Goal: Information Seeking & Learning: Learn about a topic

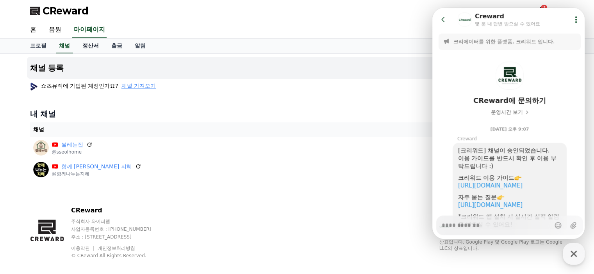
scroll to position [39, 0]
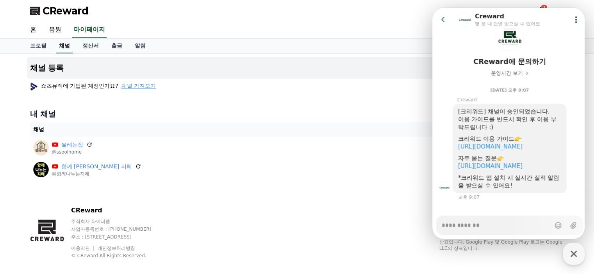
click at [64, 44] on link "채널" at bounding box center [64, 46] width 17 height 15
click at [445, 19] on icon at bounding box center [443, 20] width 8 height 8
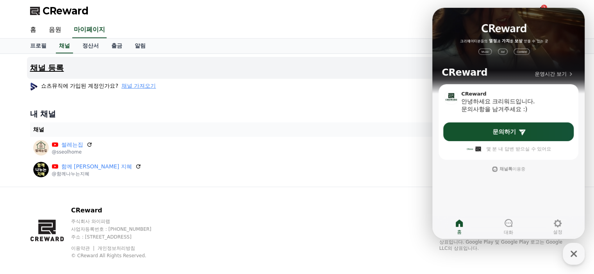
click at [389, 65] on button "채널 등록" at bounding box center [297, 68] width 540 height 22
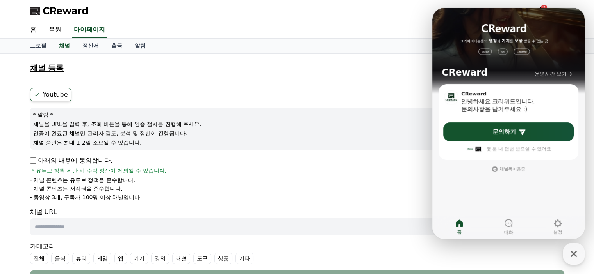
click at [389, 65] on button "채널 등록" at bounding box center [297, 68] width 540 height 22
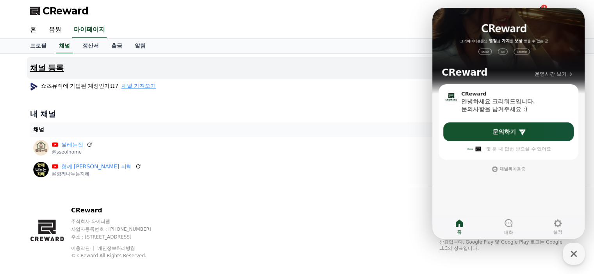
click at [389, 65] on button "채널 등록" at bounding box center [297, 68] width 540 height 22
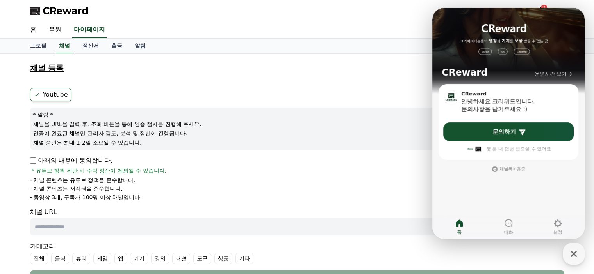
click at [389, 65] on button "채널 등록" at bounding box center [297, 68] width 540 height 22
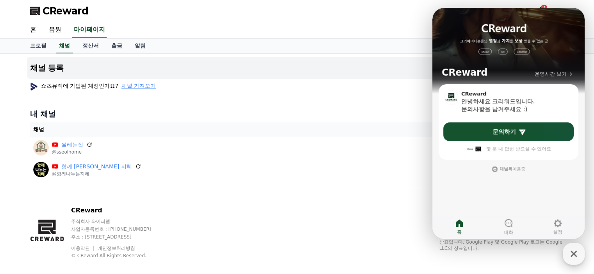
click at [570, 253] on icon "button" at bounding box center [574, 254] width 14 height 14
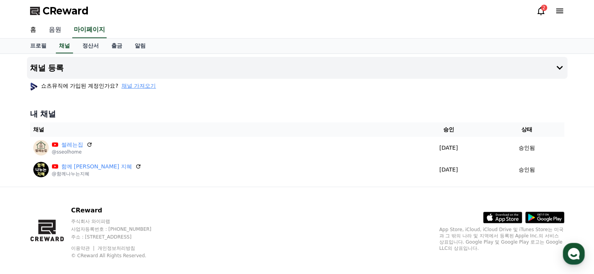
click at [53, 30] on link "음원" at bounding box center [55, 30] width 25 height 16
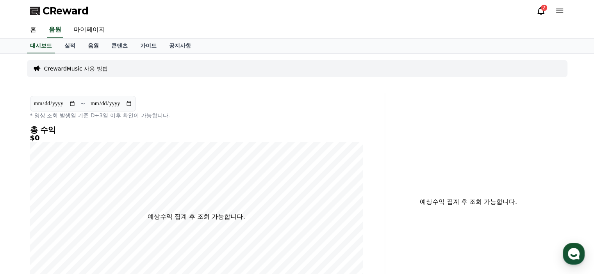
click at [91, 46] on link "음원" at bounding box center [93, 46] width 23 height 15
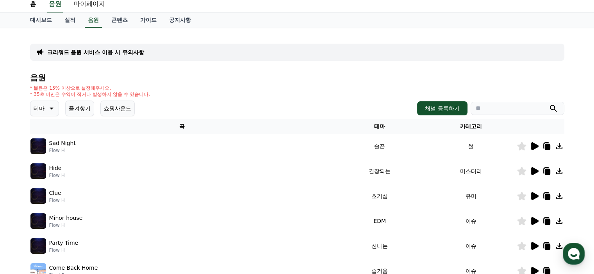
scroll to position [39, 0]
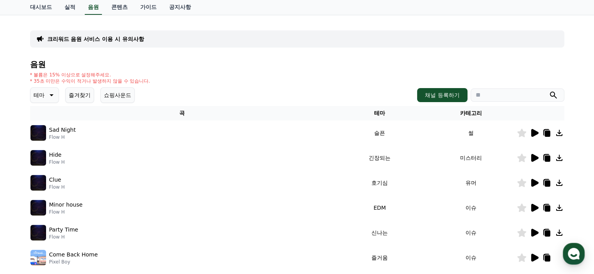
click at [534, 134] on icon at bounding box center [534, 133] width 7 height 8
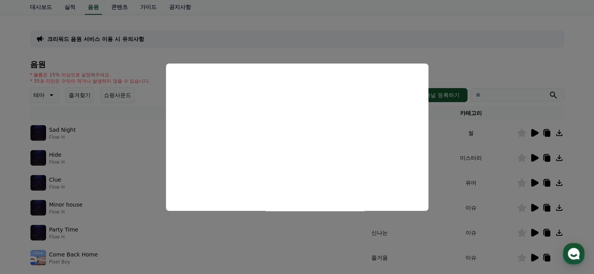
click at [475, 155] on button "close modal" at bounding box center [297, 137] width 594 height 274
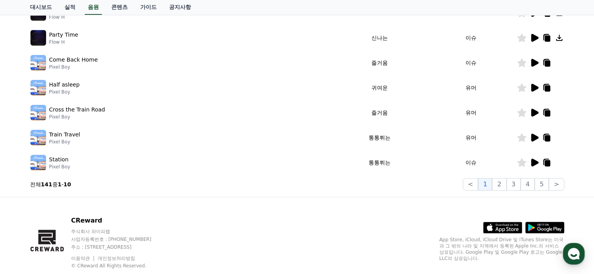
scroll to position [78, 0]
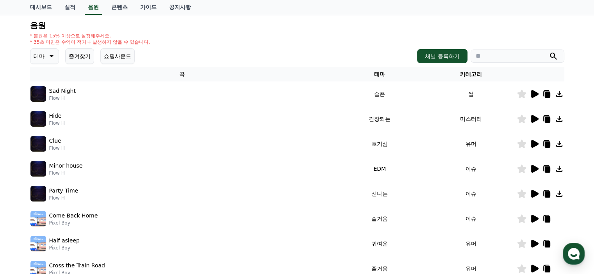
click at [48, 60] on icon at bounding box center [50, 56] width 9 height 9
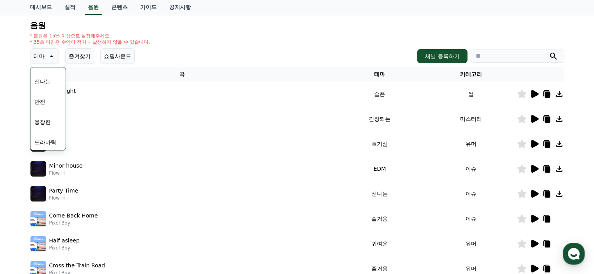
scroll to position [156, 0]
click at [54, 104] on button "드라마틱" at bounding box center [45, 103] width 28 height 17
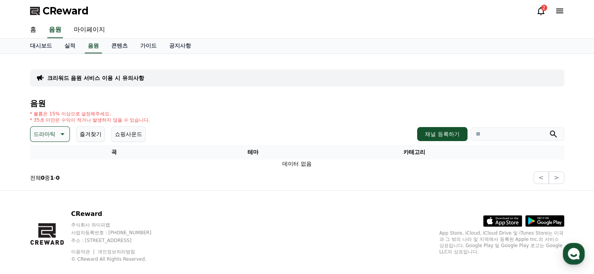
click at [62, 134] on icon at bounding box center [63, 135] width 4 height 2
click at [44, 157] on button "전체" at bounding box center [39, 154] width 17 height 17
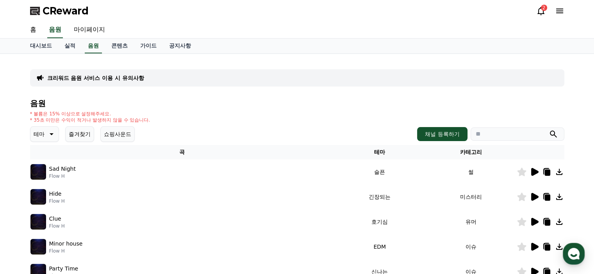
click at [535, 200] on icon at bounding box center [533, 197] width 9 height 9
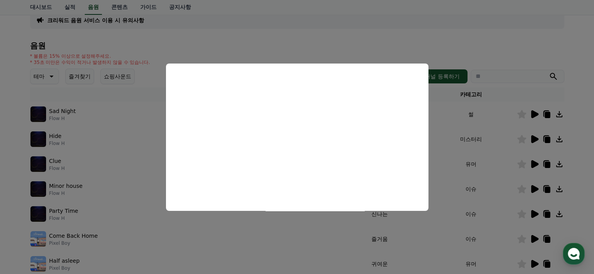
scroll to position [68, 0]
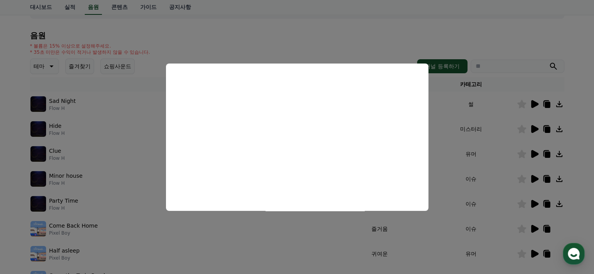
click at [533, 157] on button "close modal" at bounding box center [297, 137] width 594 height 274
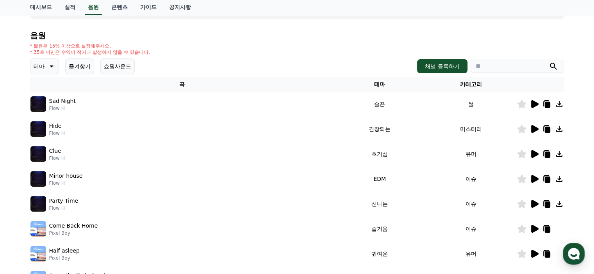
click at [533, 157] on icon at bounding box center [534, 154] width 7 height 8
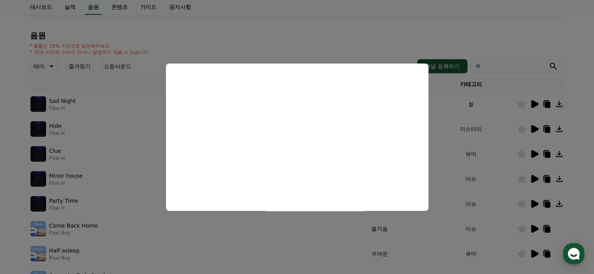
click at [535, 180] on button "close modal" at bounding box center [297, 137] width 594 height 274
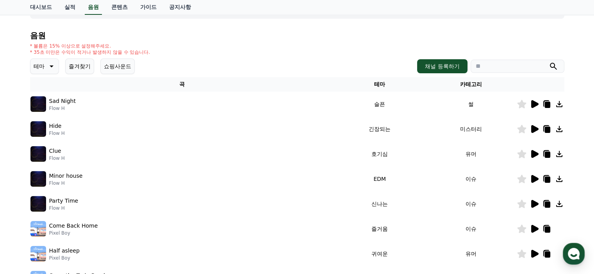
click at [533, 179] on icon at bounding box center [534, 179] width 7 height 8
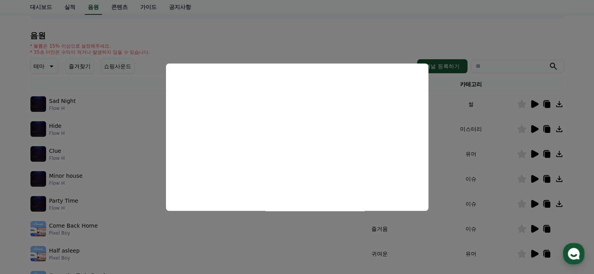
click at [533, 204] on button "close modal" at bounding box center [297, 137] width 594 height 274
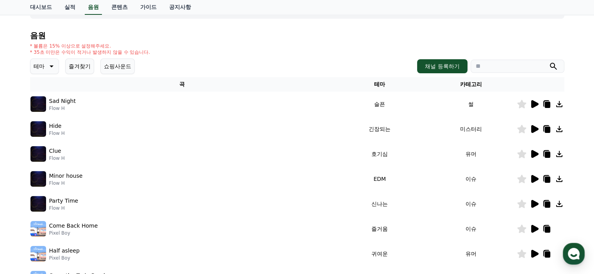
click at [533, 204] on icon at bounding box center [534, 204] width 7 height 8
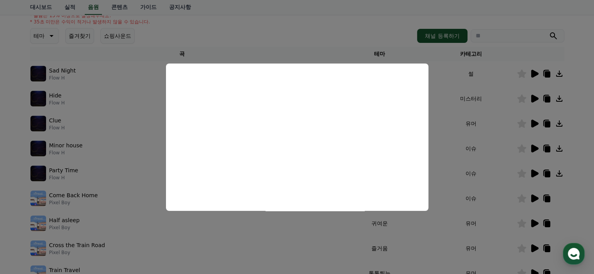
scroll to position [146, 0]
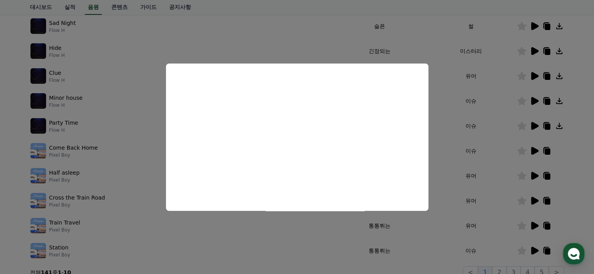
click at [533, 173] on button "close modal" at bounding box center [297, 137] width 594 height 274
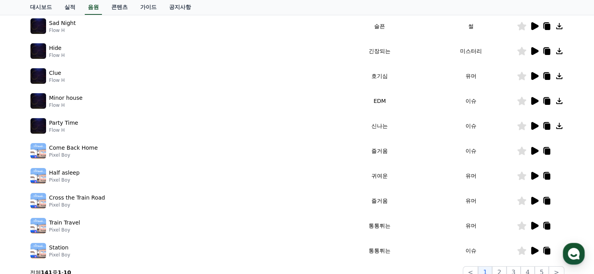
click at [533, 173] on icon at bounding box center [534, 176] width 7 height 8
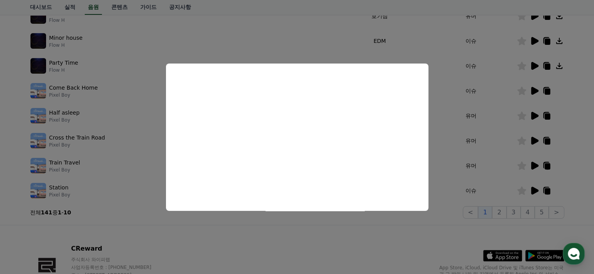
scroll to position [224, 0]
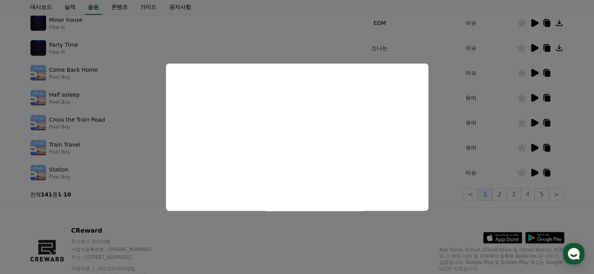
click at [535, 120] on button "close modal" at bounding box center [297, 137] width 594 height 274
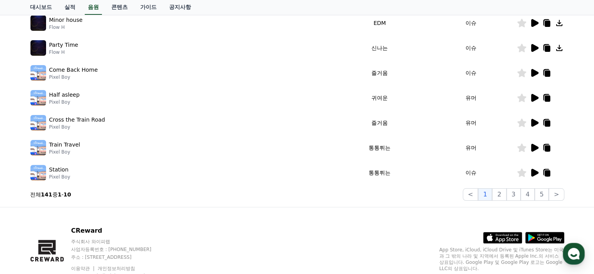
click at [535, 120] on icon at bounding box center [534, 123] width 7 height 8
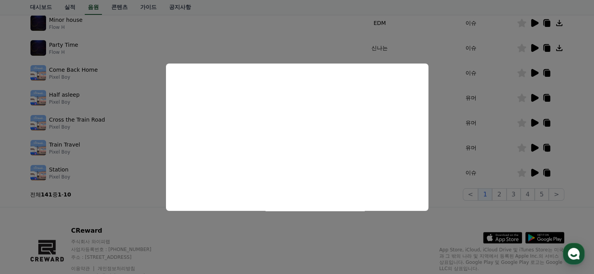
click at [536, 146] on button "close modal" at bounding box center [297, 137] width 594 height 274
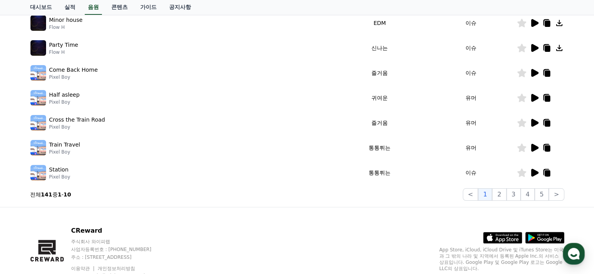
click at [536, 146] on icon at bounding box center [534, 148] width 7 height 8
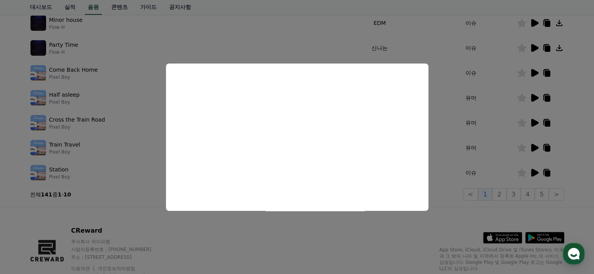
click at [520, 150] on button "close modal" at bounding box center [297, 137] width 594 height 274
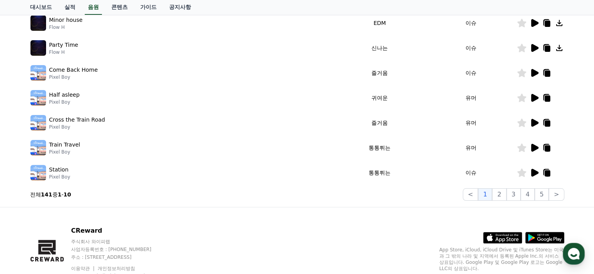
click at [520, 150] on icon at bounding box center [521, 148] width 9 height 9
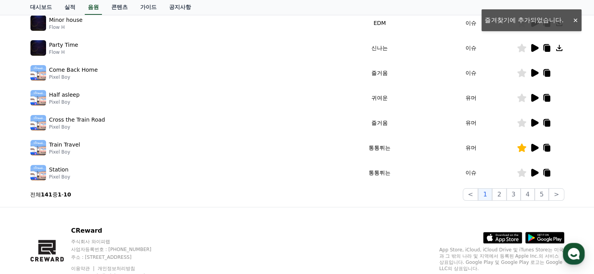
click at [536, 174] on icon at bounding box center [534, 173] width 7 height 8
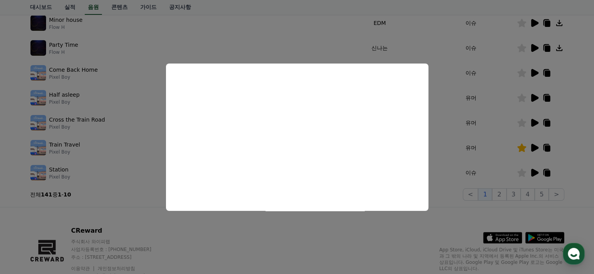
click at [503, 193] on button "close modal" at bounding box center [297, 137] width 594 height 274
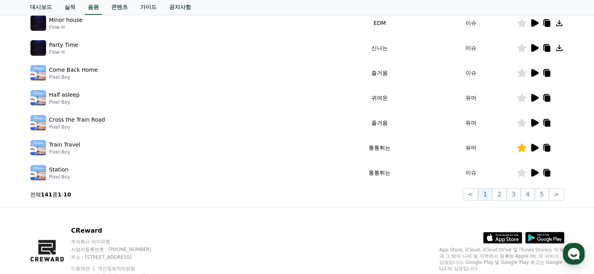
click at [503, 193] on button "2" at bounding box center [499, 195] width 14 height 12
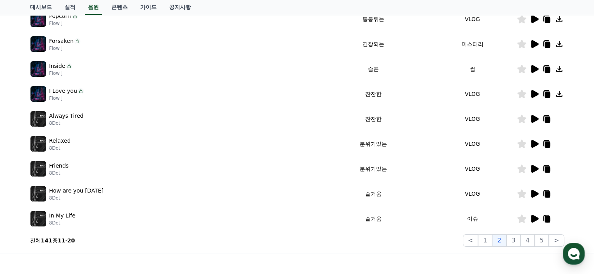
scroll to position [107, 0]
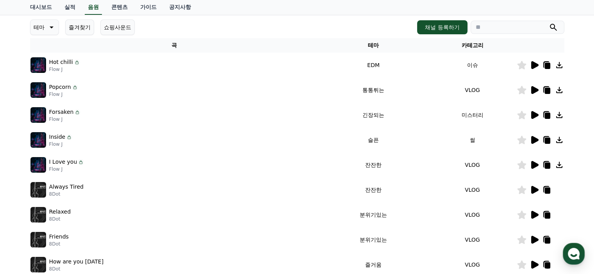
click at [534, 67] on icon at bounding box center [534, 65] width 7 height 8
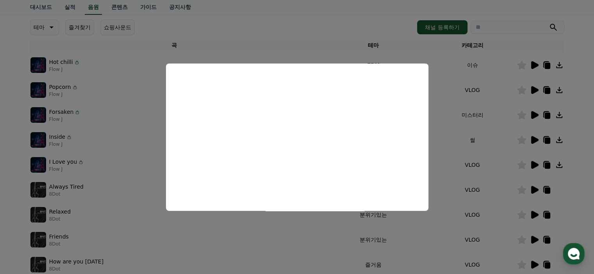
click at [52, 27] on button "close modal" at bounding box center [297, 137] width 594 height 274
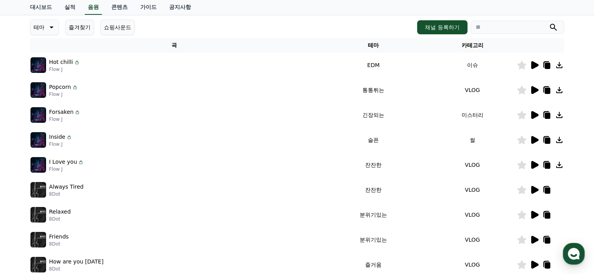
click at [52, 27] on icon at bounding box center [50, 27] width 9 height 9
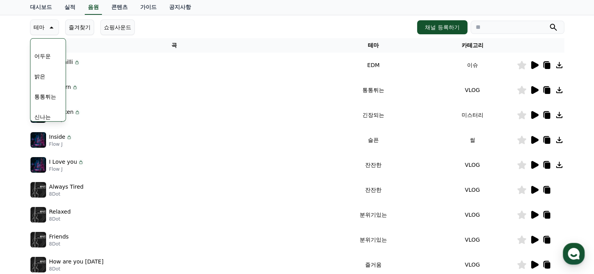
scroll to position [87, 0]
click at [39, 41] on button "밝은" at bounding box center [39, 41] width 17 height 17
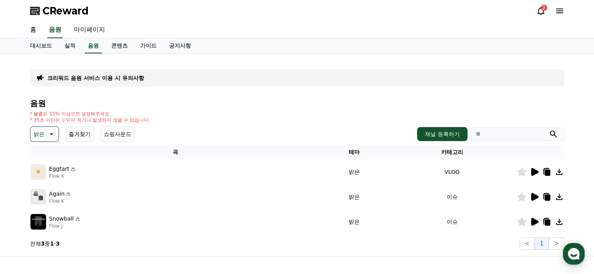
click at [536, 171] on icon at bounding box center [534, 172] width 7 height 8
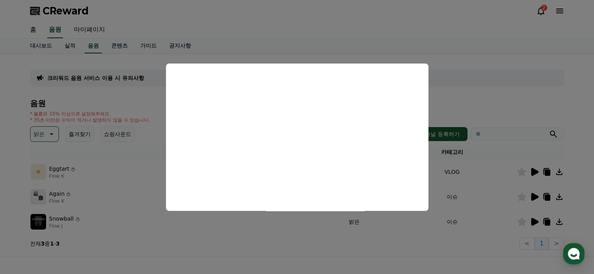
click at [522, 171] on button "close modal" at bounding box center [297, 137] width 594 height 274
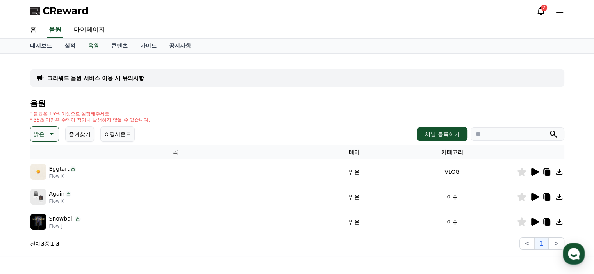
click at [520, 171] on icon at bounding box center [521, 172] width 9 height 9
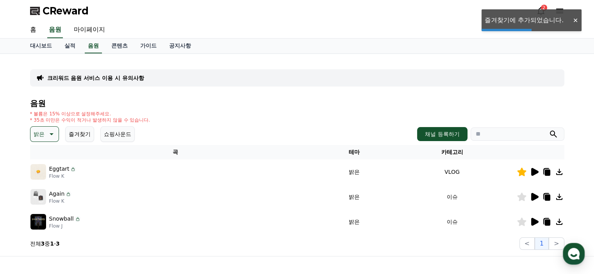
click at [533, 197] on icon at bounding box center [534, 197] width 7 height 8
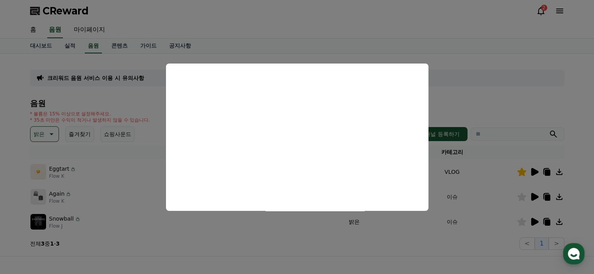
click at [533, 223] on button "close modal" at bounding box center [297, 137] width 594 height 274
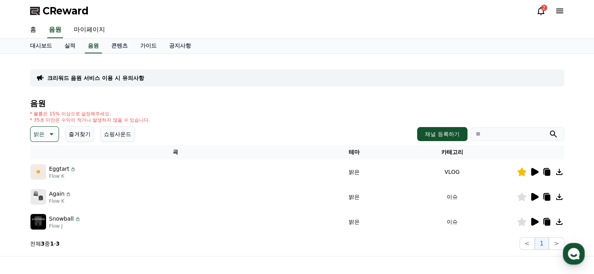
click at [533, 223] on icon at bounding box center [534, 222] width 7 height 8
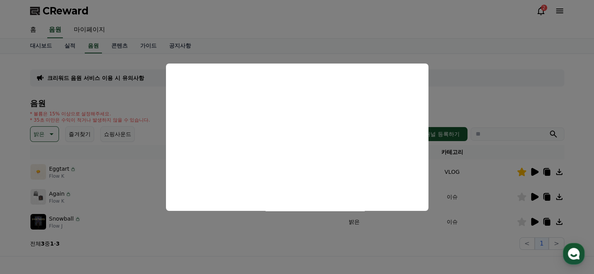
click at [535, 174] on button "close modal" at bounding box center [297, 137] width 594 height 274
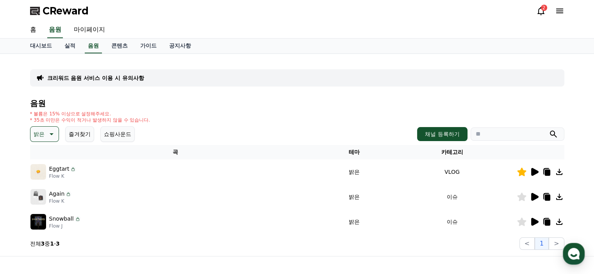
click at [535, 174] on icon at bounding box center [534, 172] width 7 height 8
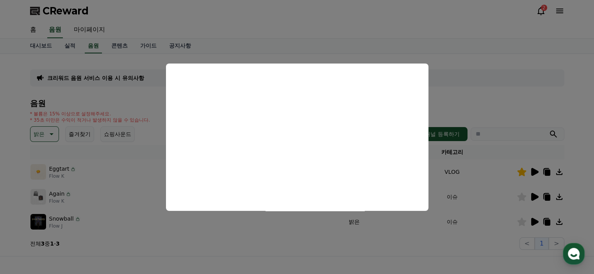
click at [50, 130] on button "close modal" at bounding box center [297, 137] width 594 height 274
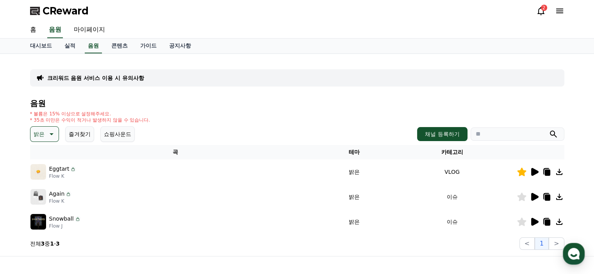
click at [50, 130] on icon at bounding box center [50, 134] width 9 height 9
click at [48, 218] on button "통통튀는" at bounding box center [45, 217] width 28 height 17
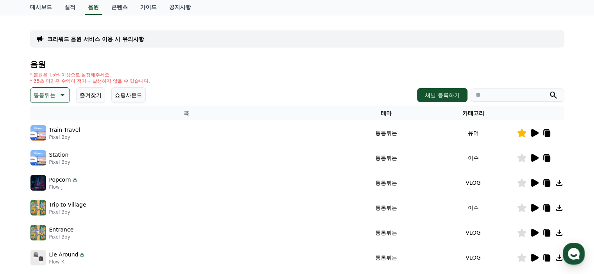
scroll to position [117, 0]
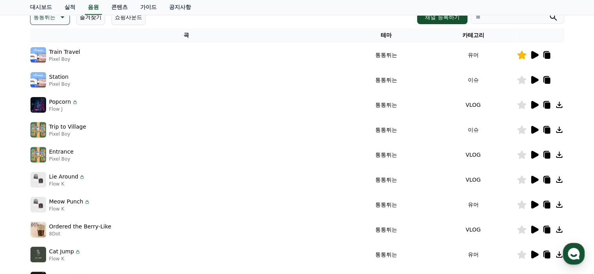
click at [533, 107] on icon at bounding box center [534, 105] width 7 height 8
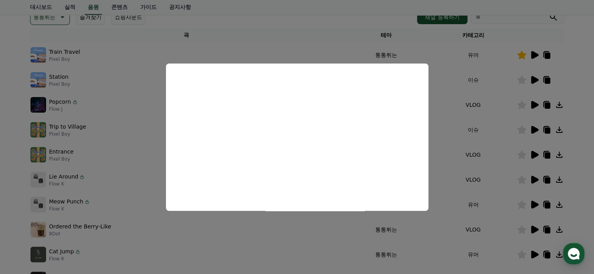
click at [535, 155] on button "close modal" at bounding box center [297, 137] width 594 height 274
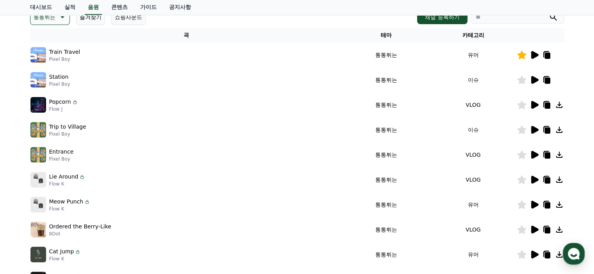
click at [535, 155] on icon at bounding box center [534, 155] width 7 height 8
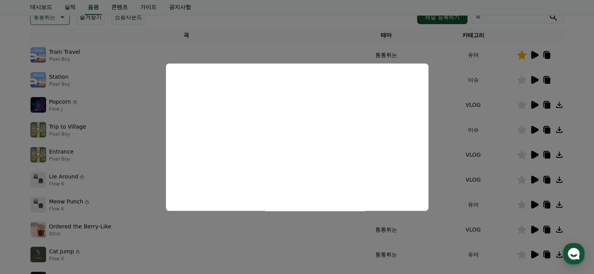
click at [535, 181] on button "close modal" at bounding box center [297, 137] width 594 height 274
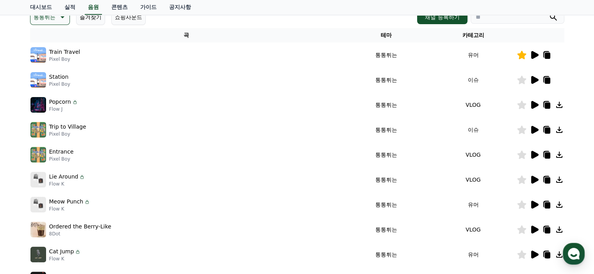
click at [535, 181] on icon at bounding box center [534, 180] width 7 height 8
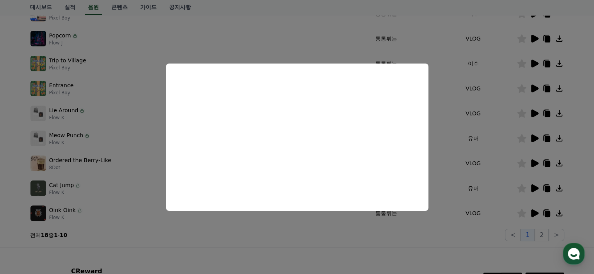
scroll to position [195, 0]
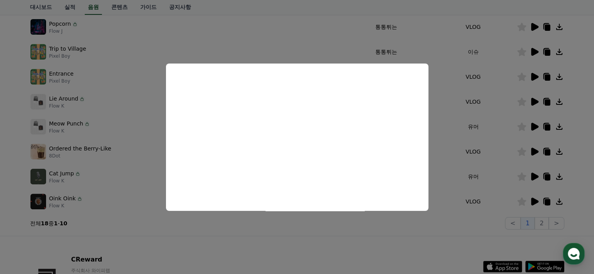
click button "close modal"
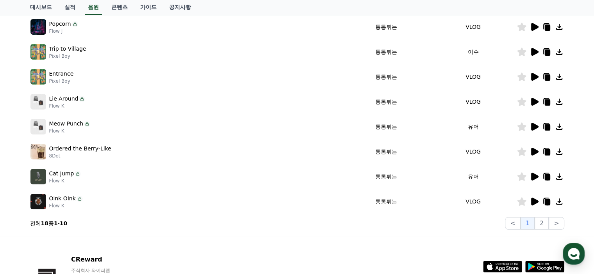
click icon
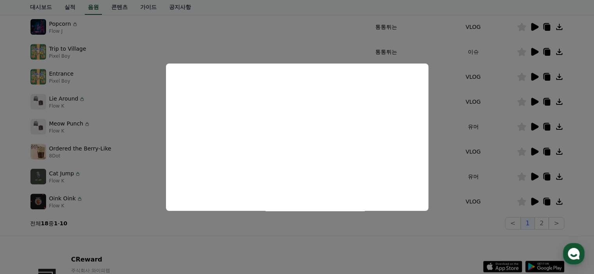
click button "close modal"
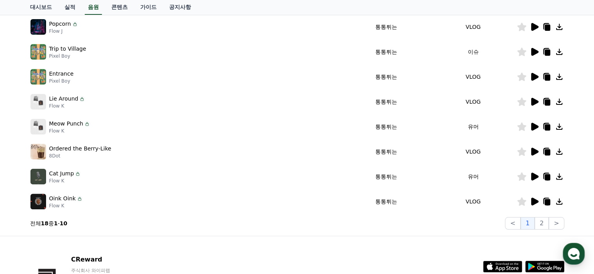
click icon
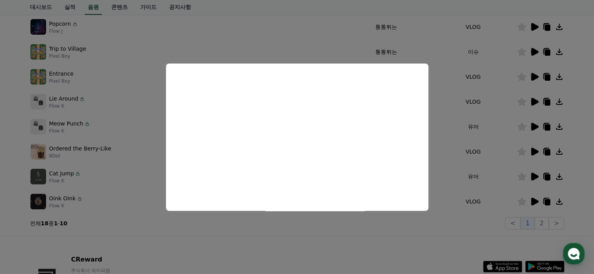
scroll to position [0, 0]
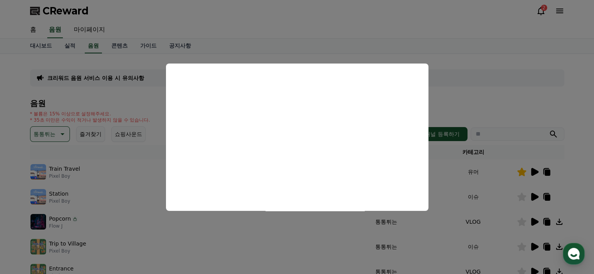
click button "close modal"
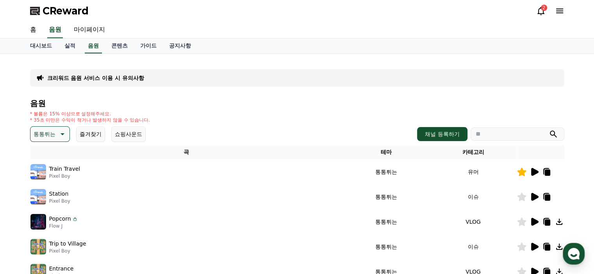
click icon
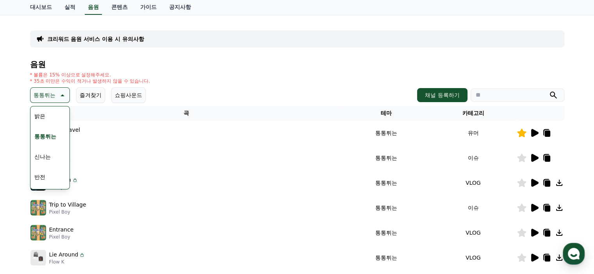
scroll to position [119, 0]
click button "신나는"
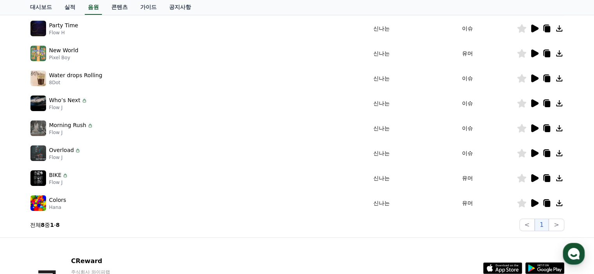
scroll to position [156, 0]
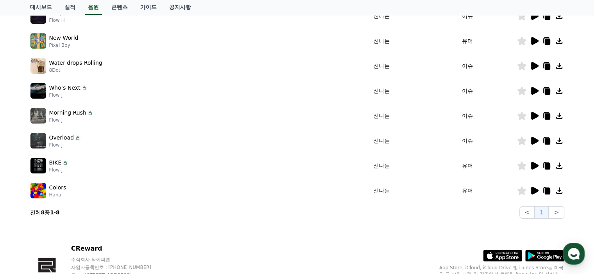
click at [535, 169] on icon at bounding box center [533, 165] width 9 height 9
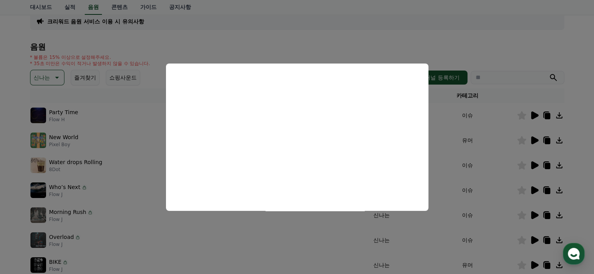
scroll to position [39, 0]
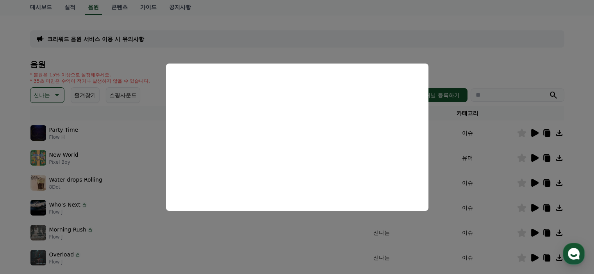
click at [46, 100] on button "close modal" at bounding box center [297, 137] width 594 height 274
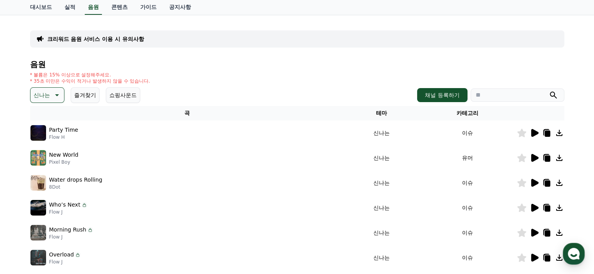
click at [46, 100] on p "신나는" at bounding box center [42, 95] width 16 height 11
click at [39, 137] on button "반전" at bounding box center [39, 140] width 17 height 17
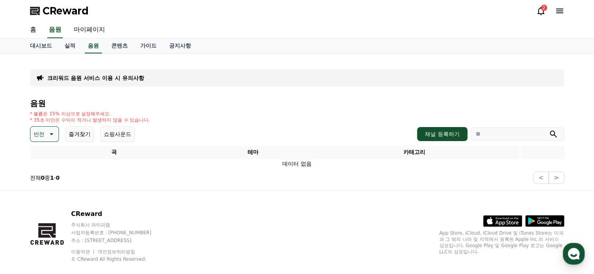
click at [58, 134] on button "반전" at bounding box center [44, 135] width 29 height 16
click at [50, 200] on button "즐거움" at bounding box center [42, 201] width 23 height 17
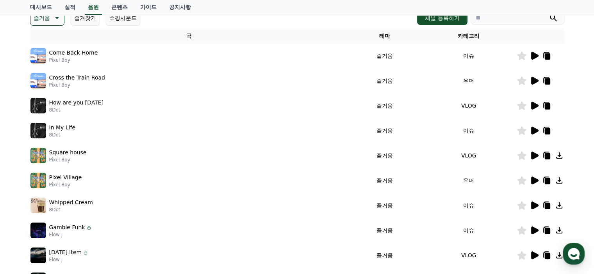
scroll to position [117, 0]
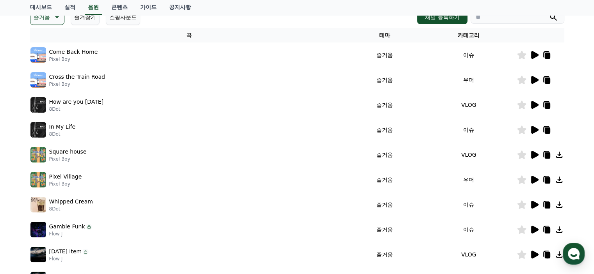
click at [531, 103] on icon at bounding box center [534, 105] width 7 height 8
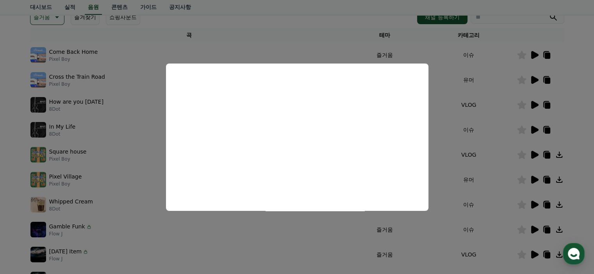
click at [531, 56] on button "close modal" at bounding box center [297, 137] width 594 height 274
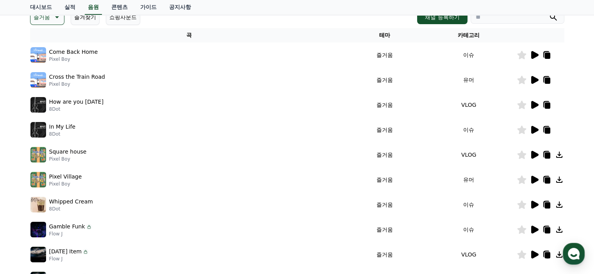
click at [531, 56] on icon at bounding box center [534, 55] width 7 height 8
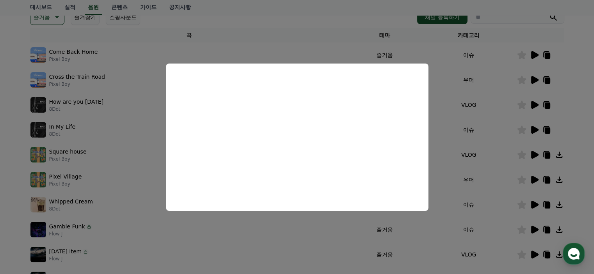
click at [534, 154] on button "close modal" at bounding box center [297, 137] width 594 height 274
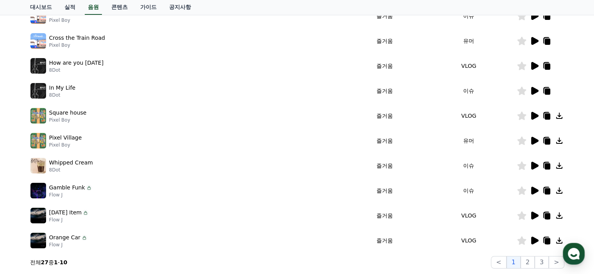
scroll to position [195, 0]
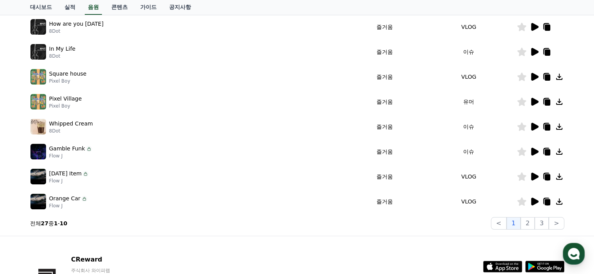
click at [533, 176] on icon at bounding box center [534, 177] width 7 height 8
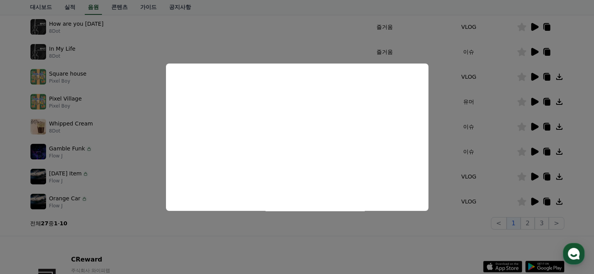
click at [534, 199] on button "close modal" at bounding box center [297, 137] width 594 height 274
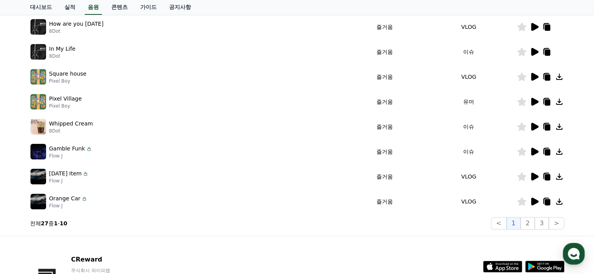
click at [529, 200] on div at bounding box center [540, 201] width 47 height 9
click at [536, 200] on icon at bounding box center [534, 202] width 7 height 8
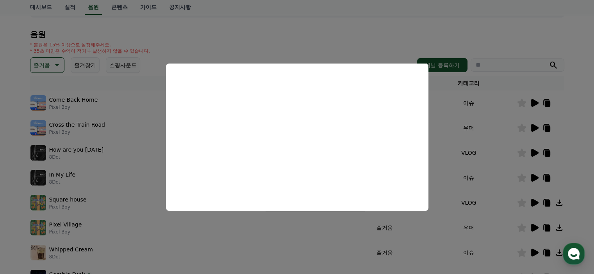
scroll to position [39, 0]
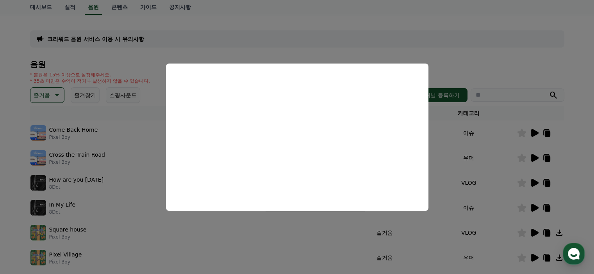
click at [52, 96] on button "close modal" at bounding box center [297, 137] width 594 height 274
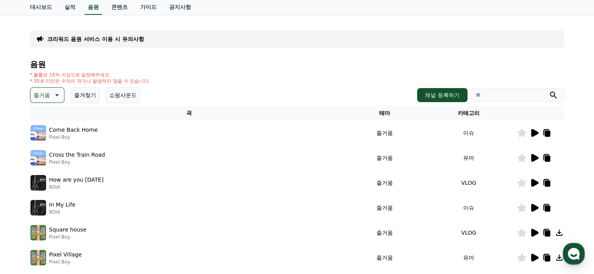
click at [58, 97] on icon at bounding box center [56, 95] width 9 height 9
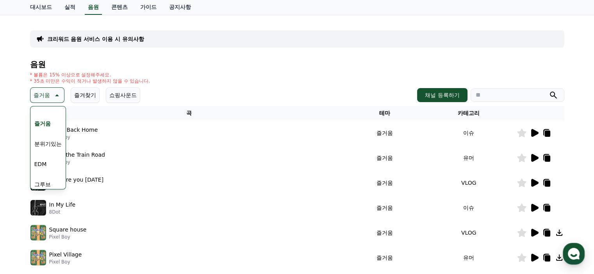
click at [46, 146] on button "분위기있는" at bounding box center [48, 143] width 34 height 17
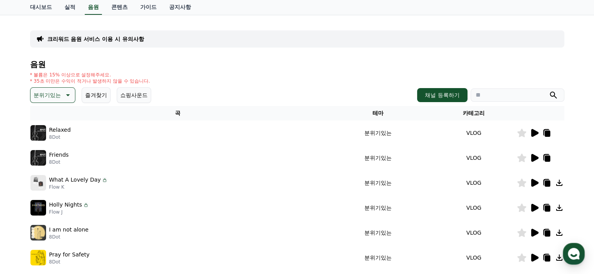
scroll to position [78, 0]
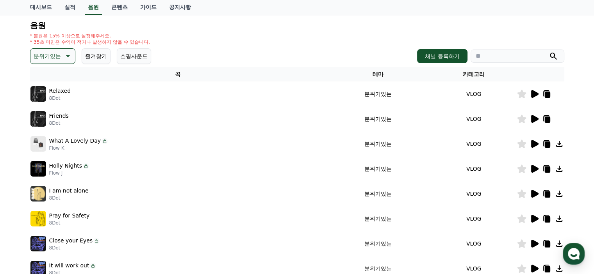
click at [536, 115] on icon at bounding box center [533, 118] width 9 height 9
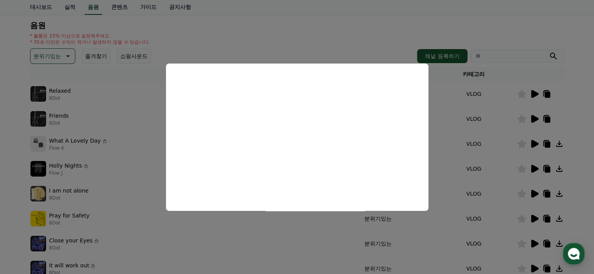
click at [532, 96] on button "close modal" at bounding box center [297, 137] width 594 height 274
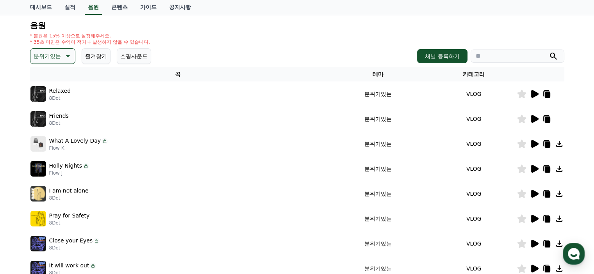
click at [532, 96] on icon at bounding box center [534, 94] width 7 height 8
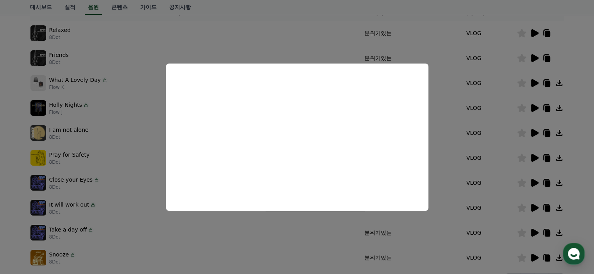
scroll to position [156, 0]
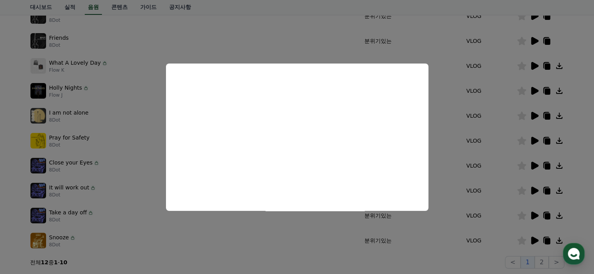
click at [536, 241] on button "close modal" at bounding box center [297, 137] width 594 height 274
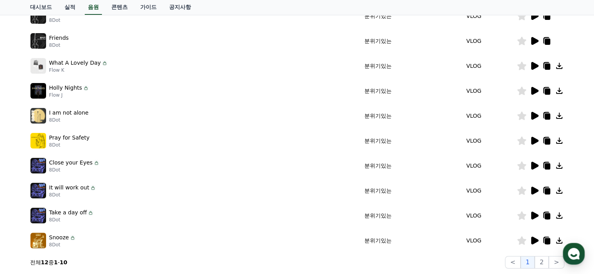
click at [536, 241] on icon at bounding box center [534, 241] width 7 height 8
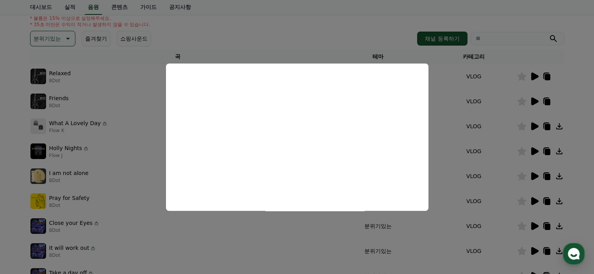
scroll to position [78, 0]
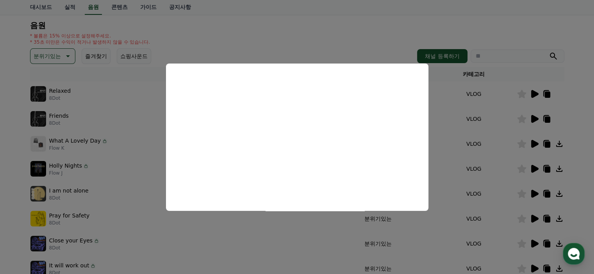
click at [66, 55] on button "close modal" at bounding box center [297, 137] width 594 height 274
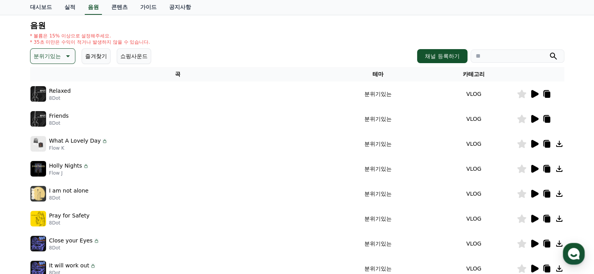
click at [66, 55] on icon at bounding box center [68, 56] width 4 height 2
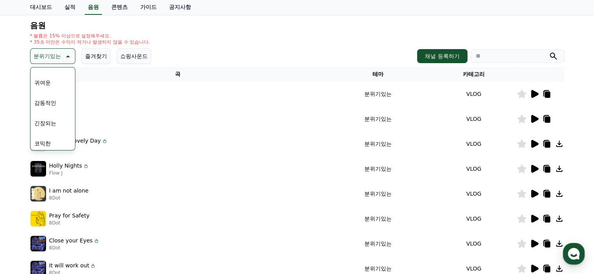
scroll to position [322, 0]
click at [52, 101] on button "감동적인" at bounding box center [45, 100] width 28 height 17
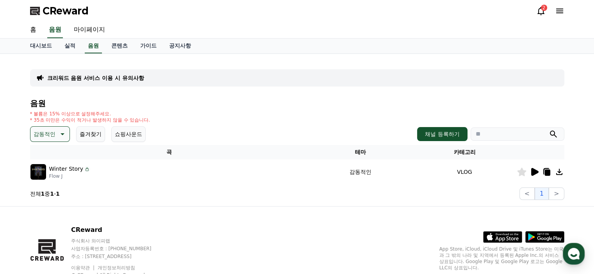
click at [538, 170] on icon at bounding box center [533, 172] width 9 height 9
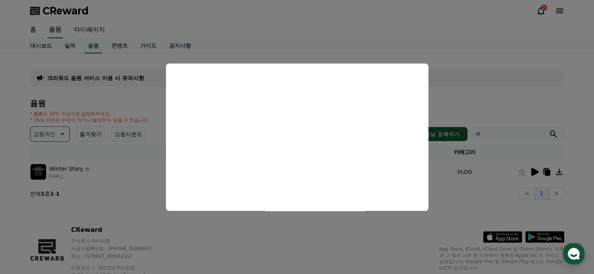
drag, startPoint x: 522, startPoint y: 172, endPoint x: 517, endPoint y: 175, distance: 6.1
click at [522, 172] on button "close modal" at bounding box center [297, 137] width 594 height 274
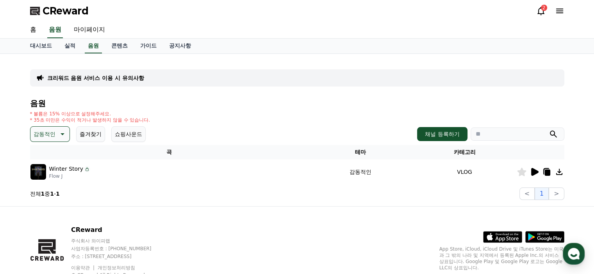
click at [49, 135] on p "감동적인" at bounding box center [45, 134] width 22 height 11
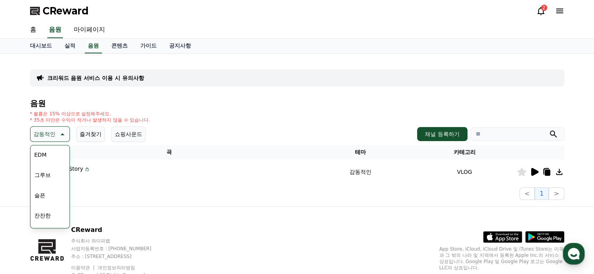
scroll to position [283, 0]
click at [40, 156] on button "슬픈" at bounding box center [39, 156] width 17 height 17
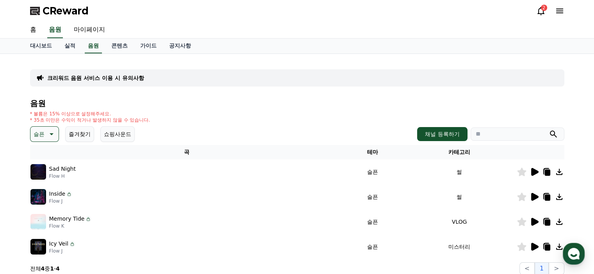
click at [45, 128] on button "슬픈" at bounding box center [44, 135] width 29 height 16
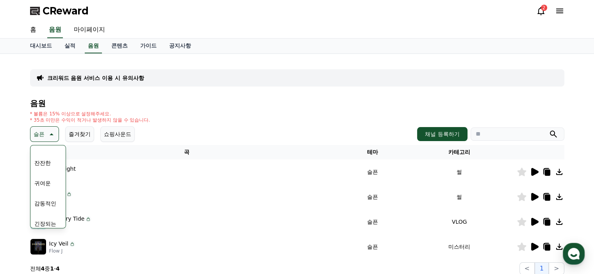
scroll to position [283, 0]
click at [46, 176] on button "잔잔한" at bounding box center [42, 176] width 23 height 17
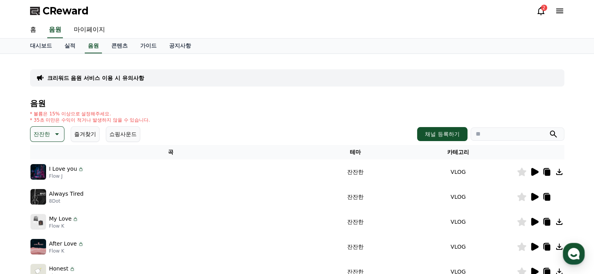
click at [535, 176] on icon at bounding box center [533, 172] width 9 height 9
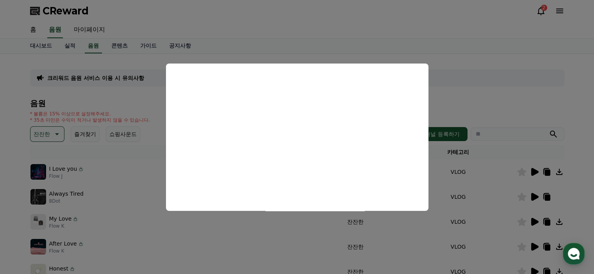
click at [459, 197] on button "close modal" at bounding box center [297, 137] width 594 height 274
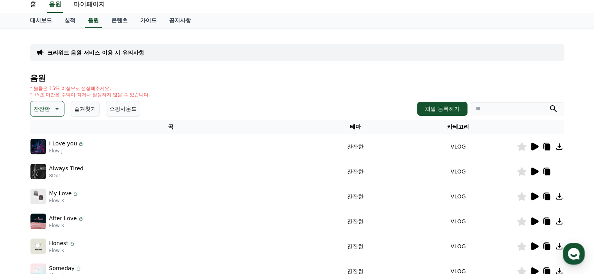
scroll to position [39, 0]
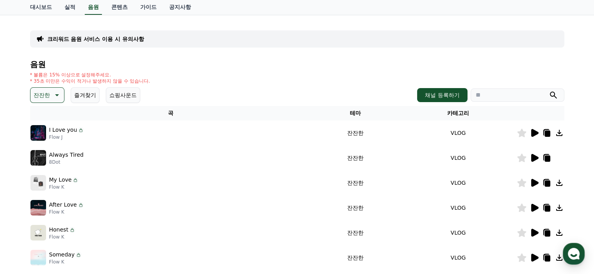
click at [536, 160] on icon at bounding box center [533, 157] width 9 height 9
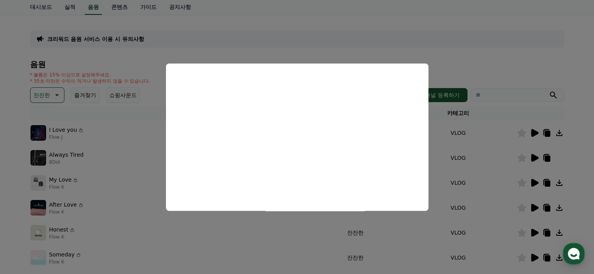
scroll to position [78, 0]
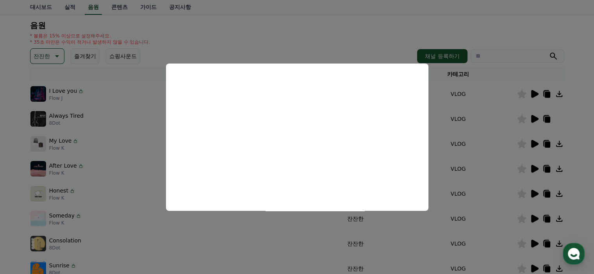
click at [535, 194] on button "close modal" at bounding box center [297, 137] width 594 height 274
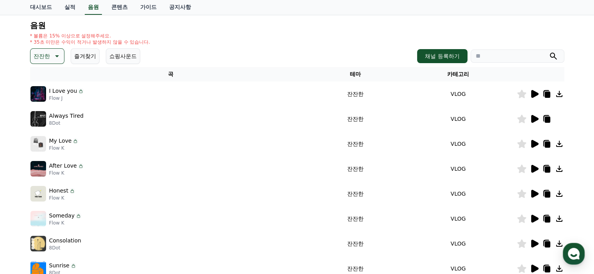
click at [535, 194] on icon at bounding box center [534, 194] width 7 height 8
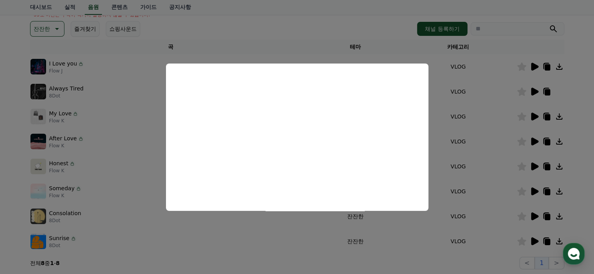
scroll to position [117, 0]
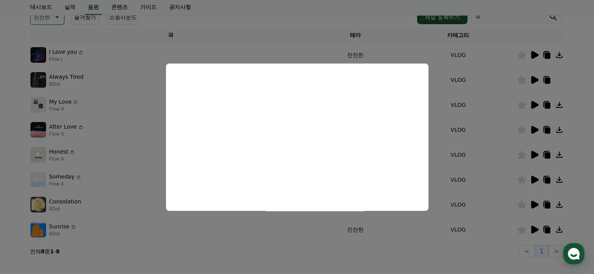
click at [532, 225] on button "close modal" at bounding box center [297, 137] width 594 height 274
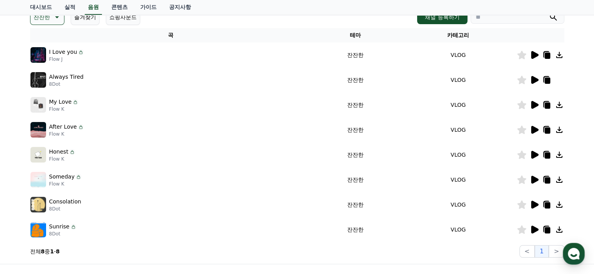
click at [535, 231] on icon at bounding box center [534, 230] width 7 height 8
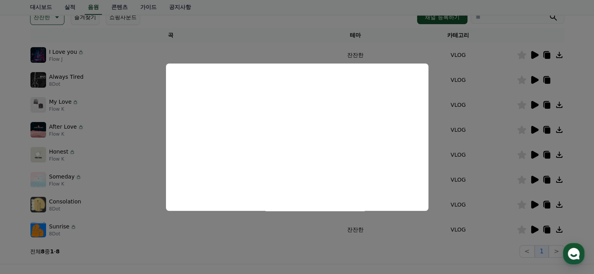
click at [534, 204] on button "close modal" at bounding box center [297, 137] width 594 height 274
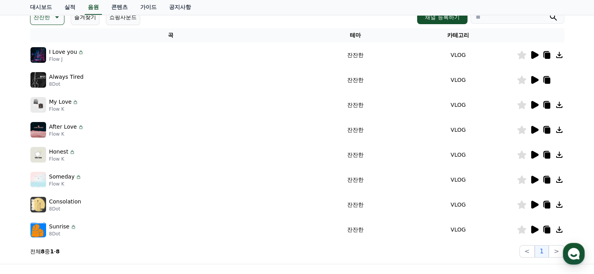
click at [534, 204] on icon at bounding box center [534, 205] width 7 height 8
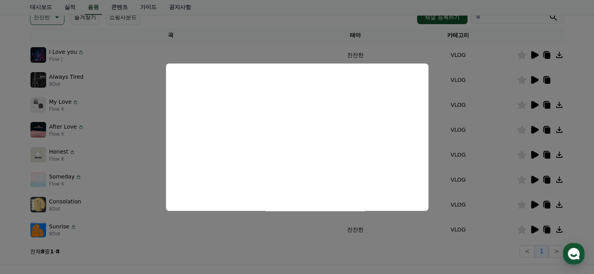
click at [519, 203] on button "close modal" at bounding box center [297, 137] width 594 height 274
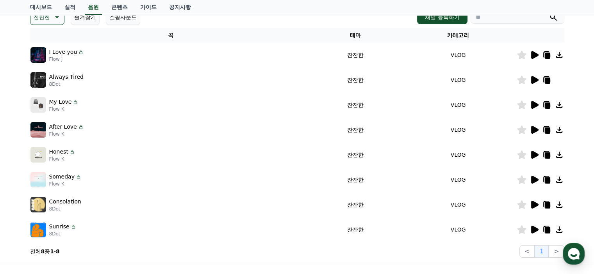
click at [521, 204] on icon at bounding box center [521, 205] width 9 height 9
click at [534, 182] on icon at bounding box center [533, 179] width 9 height 9
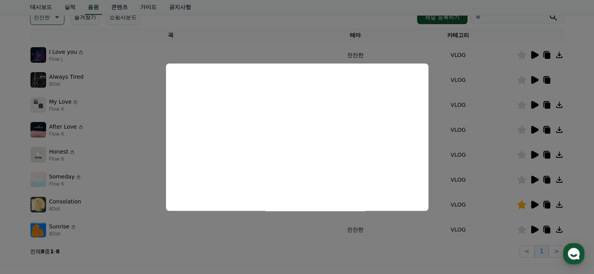
click at [530, 155] on button "close modal" at bounding box center [297, 137] width 594 height 274
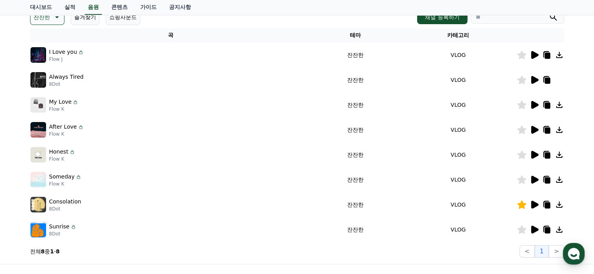
click at [530, 155] on icon at bounding box center [533, 154] width 9 height 9
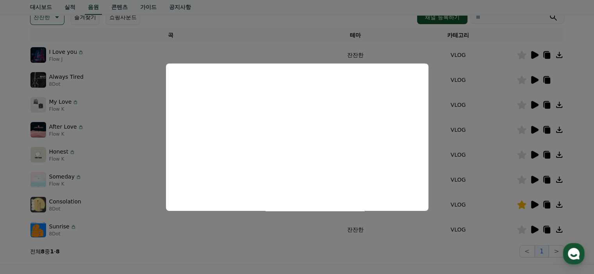
click at [535, 128] on button "close modal" at bounding box center [297, 137] width 594 height 274
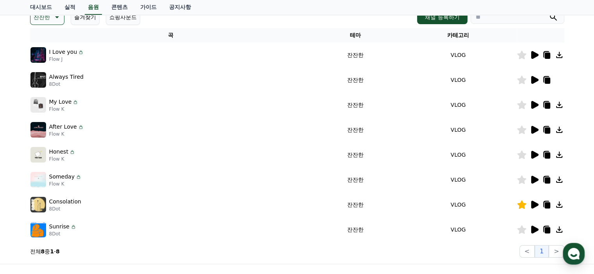
click at [535, 128] on icon at bounding box center [534, 130] width 7 height 8
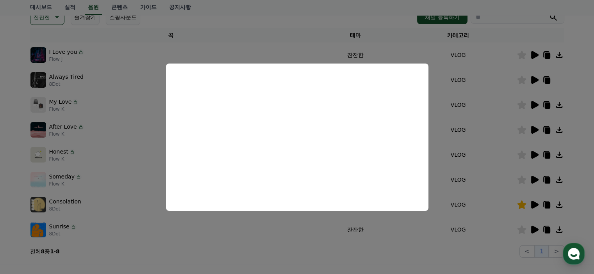
click at [531, 130] on button "close modal" at bounding box center [297, 137] width 594 height 274
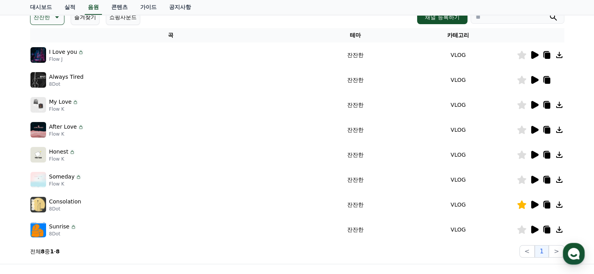
click at [531, 130] on icon at bounding box center [533, 129] width 9 height 9
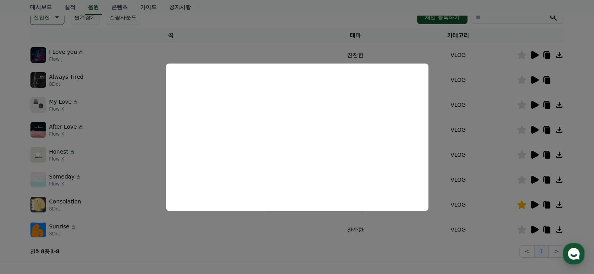
click at [531, 103] on button "close modal" at bounding box center [297, 137] width 594 height 274
click at [531, 103] on icon at bounding box center [534, 105] width 7 height 8
click at [519, 104] on button "close modal" at bounding box center [297, 137] width 594 height 274
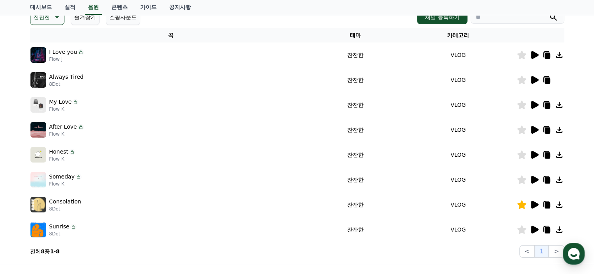
click at [519, 104] on icon at bounding box center [521, 105] width 9 height 9
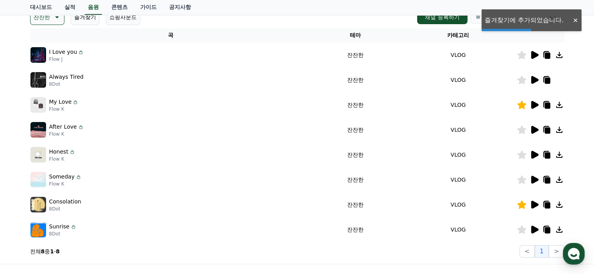
click at [533, 106] on icon at bounding box center [534, 105] width 7 height 8
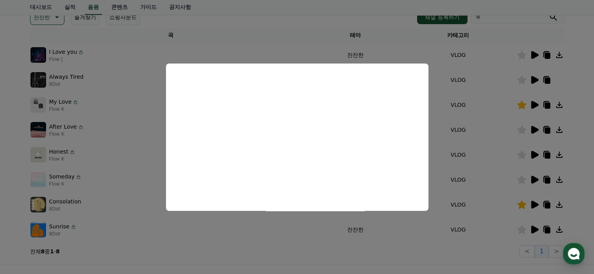
click at [247, 273] on button "close modal" at bounding box center [297, 137] width 594 height 274
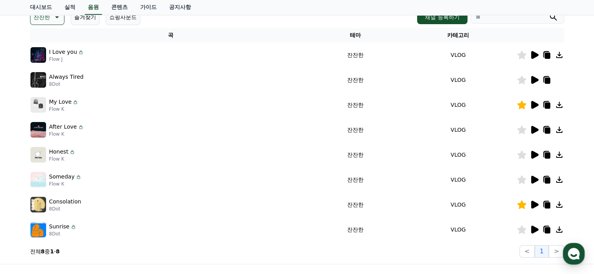
click at [536, 102] on icon at bounding box center [533, 104] width 9 height 9
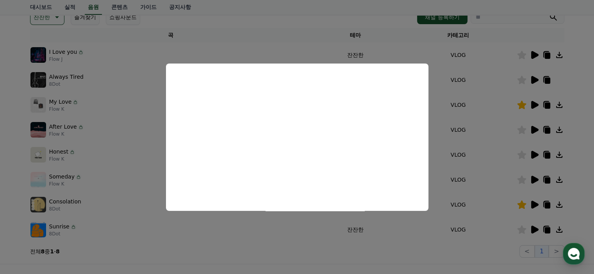
click at [534, 78] on button "close modal" at bounding box center [297, 137] width 594 height 274
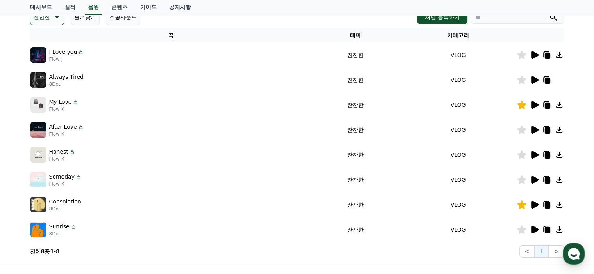
click at [534, 78] on icon at bounding box center [534, 80] width 7 height 8
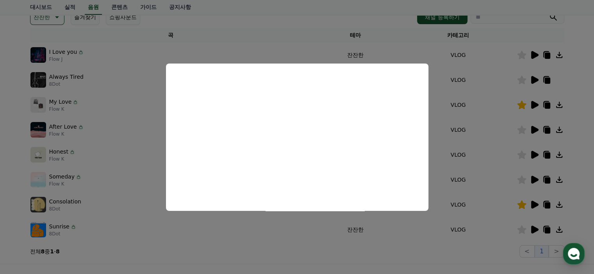
click at [531, 53] on button "close modal" at bounding box center [297, 137] width 594 height 274
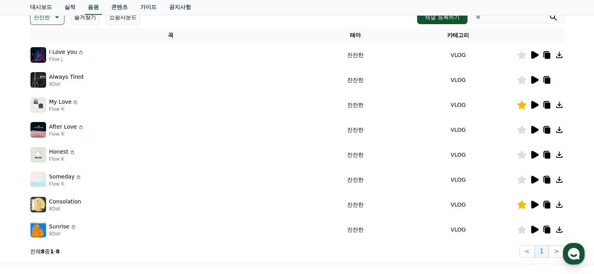
click at [536, 55] on icon at bounding box center [534, 55] width 7 height 8
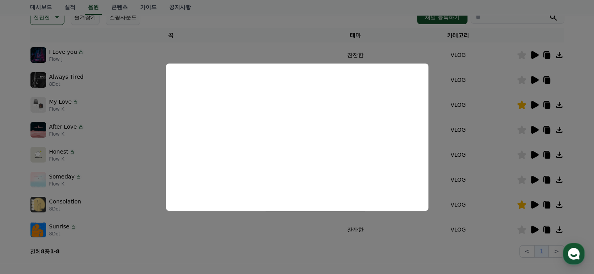
click at [43, 23] on button "close modal" at bounding box center [297, 137] width 594 height 274
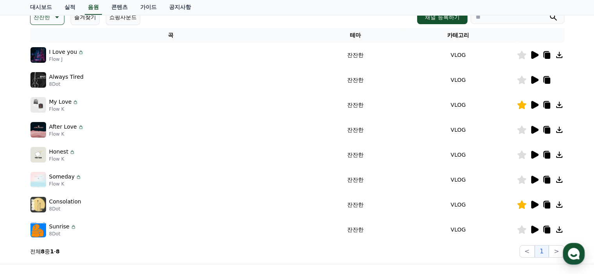
click at [43, 23] on button "잔잔한" at bounding box center [47, 17] width 34 height 16
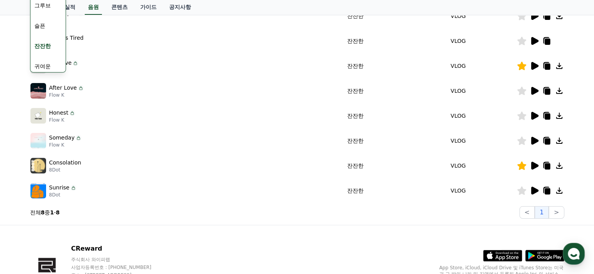
scroll to position [244, 0]
click at [37, 38] on button "슬픈" at bounding box center [39, 39] width 17 height 17
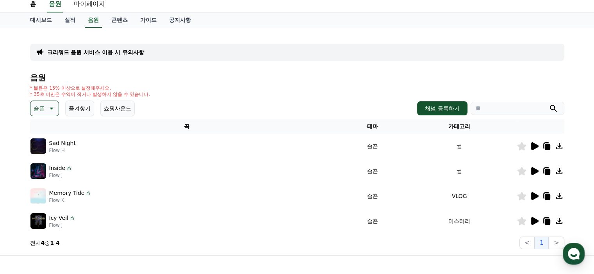
scroll to position [39, 0]
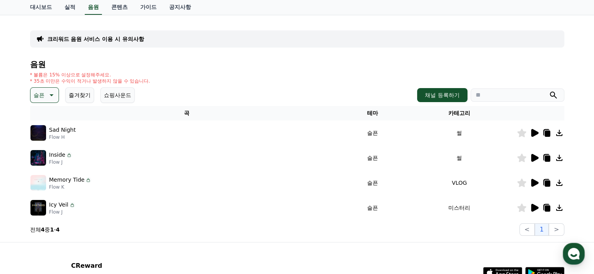
click at [534, 158] on icon at bounding box center [534, 158] width 7 height 8
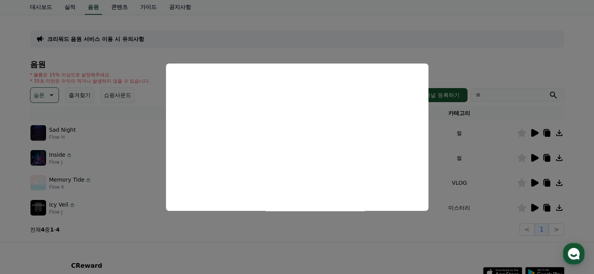
click at [536, 159] on button "close modal" at bounding box center [297, 137] width 594 height 274
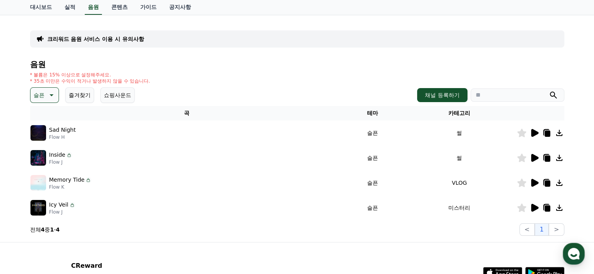
click at [536, 159] on icon at bounding box center [534, 158] width 7 height 8
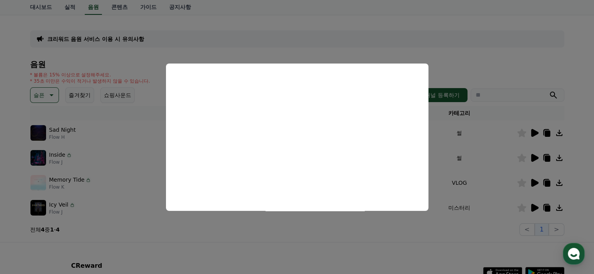
click at [535, 130] on button "close modal" at bounding box center [297, 137] width 594 height 274
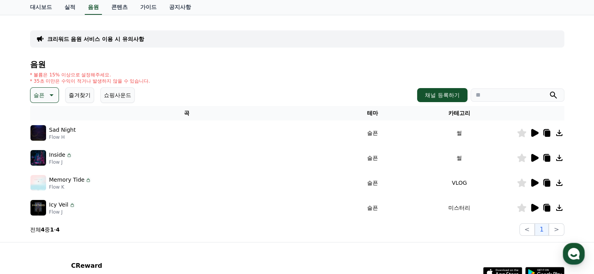
click at [535, 135] on icon at bounding box center [534, 133] width 7 height 8
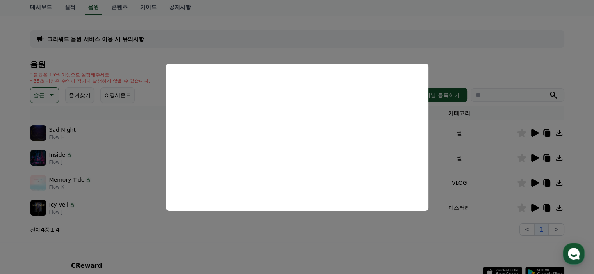
click at [523, 133] on button "close modal" at bounding box center [297, 137] width 594 height 274
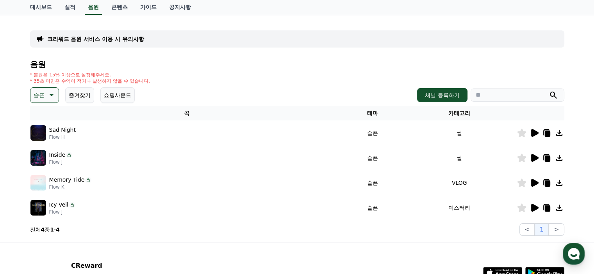
click at [523, 133] on icon at bounding box center [521, 133] width 9 height 9
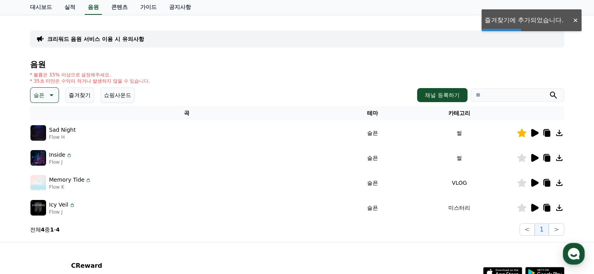
click at [535, 183] on icon at bounding box center [534, 183] width 7 height 8
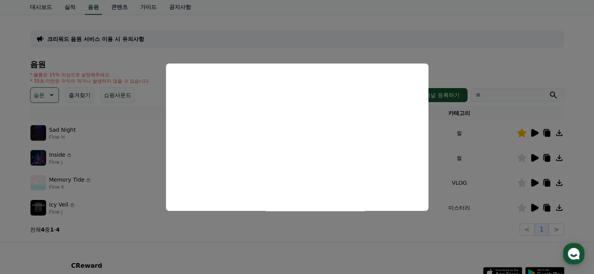
click at [533, 208] on button "close modal" at bounding box center [297, 137] width 594 height 274
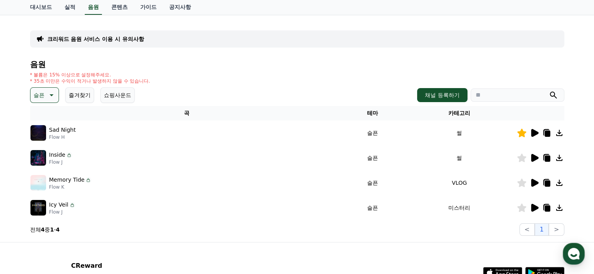
click at [534, 207] on icon at bounding box center [534, 208] width 7 height 8
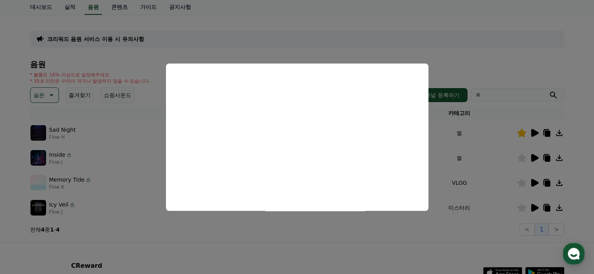
click at [52, 92] on button "close modal" at bounding box center [297, 137] width 594 height 274
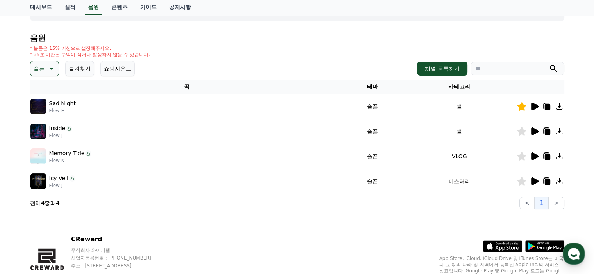
scroll to position [78, 0]
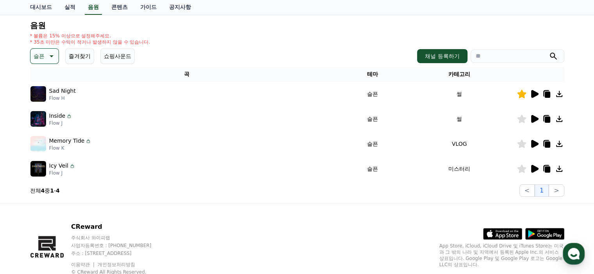
click at [80, 61] on button "즐겨찾기" at bounding box center [79, 56] width 29 height 16
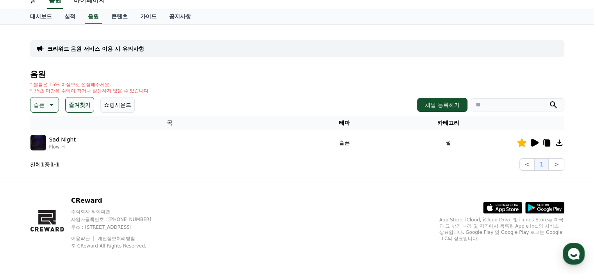
scroll to position [29, 0]
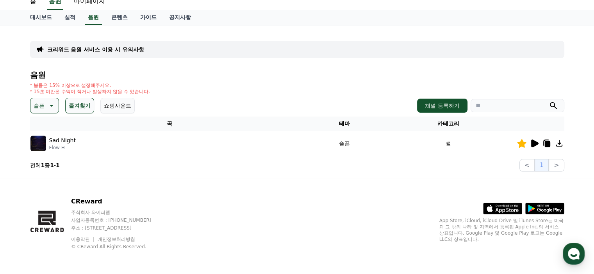
click at [52, 105] on icon at bounding box center [52, 106] width 4 height 2
click at [39, 125] on button "전체" at bounding box center [39, 126] width 17 height 17
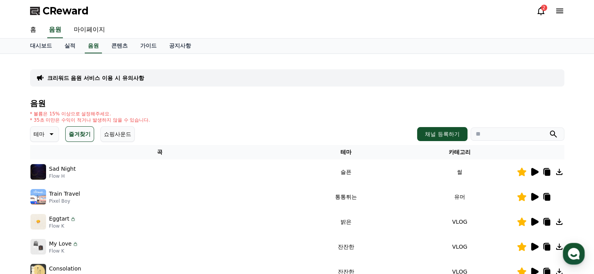
click at [118, 137] on button "쇼핑사운드" at bounding box center [117, 135] width 34 height 16
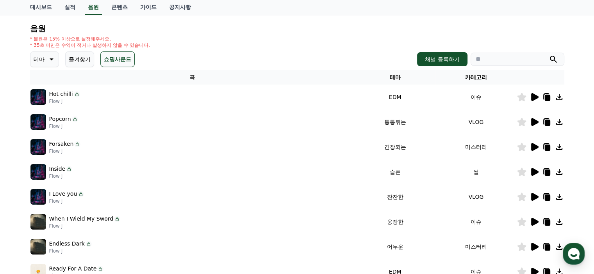
scroll to position [78, 0]
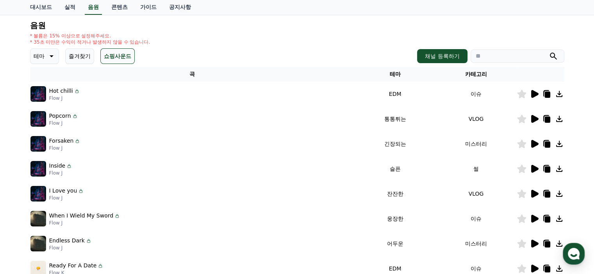
click at [535, 116] on icon at bounding box center [533, 118] width 9 height 9
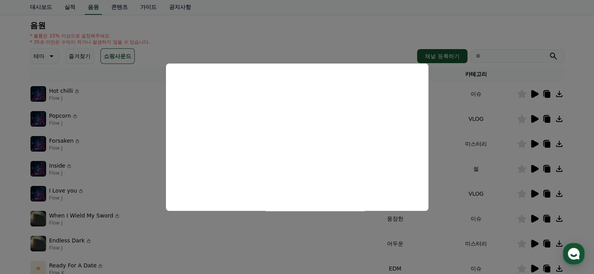
click at [531, 168] on button "close modal" at bounding box center [297, 137] width 594 height 274
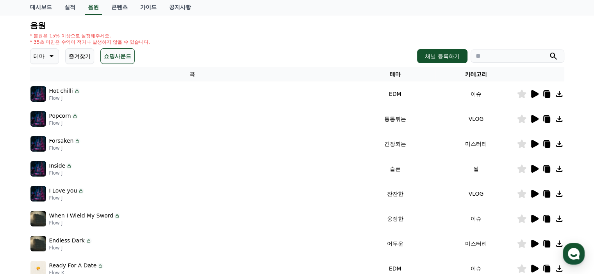
click at [531, 168] on icon at bounding box center [534, 169] width 7 height 8
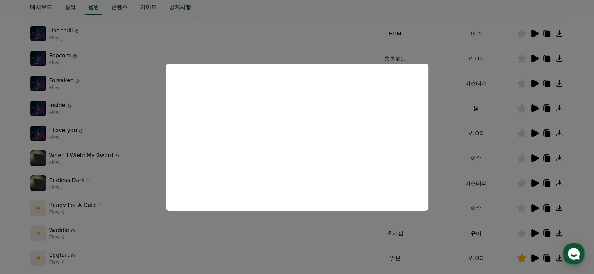
scroll to position [156, 0]
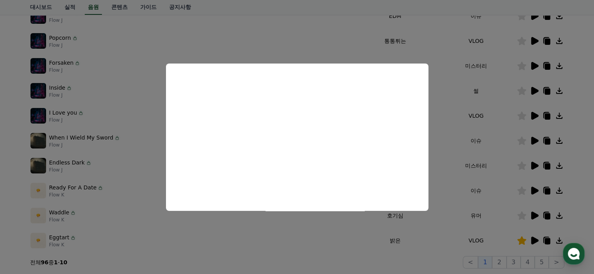
click at [533, 242] on button "close modal" at bounding box center [297, 137] width 594 height 274
click at [533, 242] on icon at bounding box center [534, 241] width 7 height 8
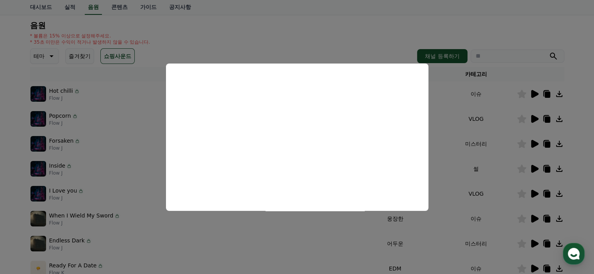
click at [79, 57] on button "close modal" at bounding box center [297, 137] width 594 height 274
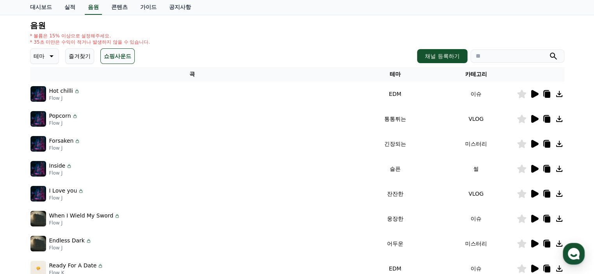
click at [79, 57] on button "즐겨찾기" at bounding box center [79, 56] width 29 height 16
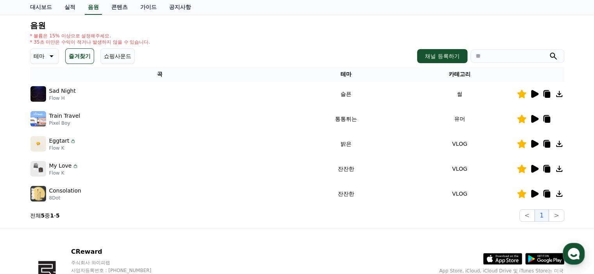
click at [533, 166] on icon at bounding box center [534, 169] width 7 height 8
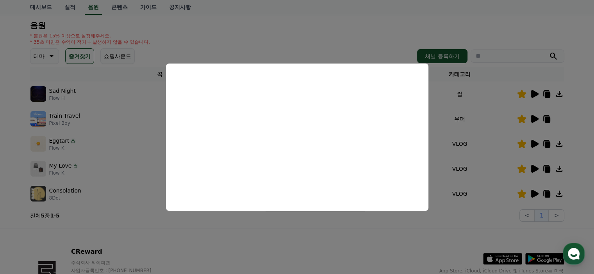
click at [583, 111] on button "close modal" at bounding box center [297, 137] width 594 height 274
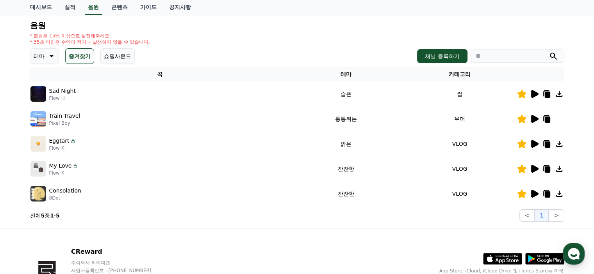
click at [510, 256] on icon at bounding box center [507, 256] width 22 height 2
click at [535, 146] on icon at bounding box center [533, 143] width 9 height 9
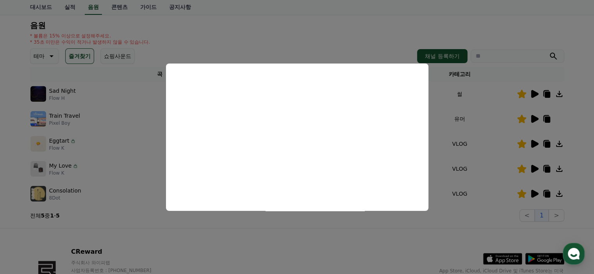
click at [534, 167] on button "close modal" at bounding box center [297, 137] width 594 height 274
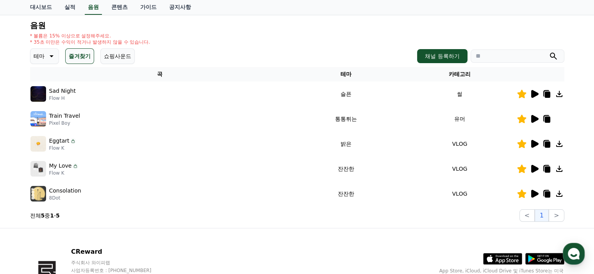
click at [534, 167] on icon at bounding box center [534, 169] width 7 height 8
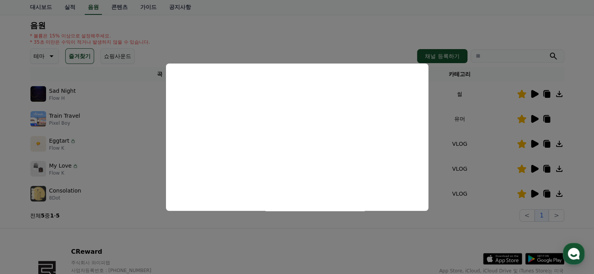
click at [472, 228] on button "close modal" at bounding box center [297, 137] width 594 height 274
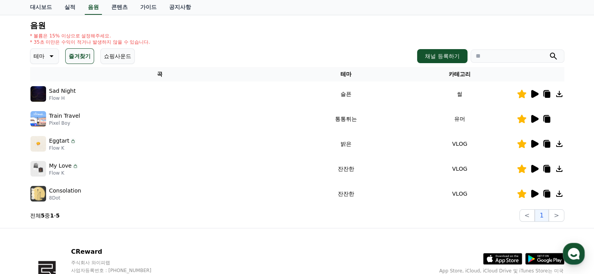
click at [533, 171] on icon at bounding box center [534, 169] width 7 height 8
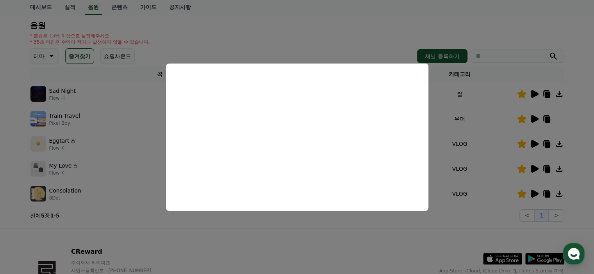
click at [355, 254] on button "close modal" at bounding box center [297, 137] width 594 height 274
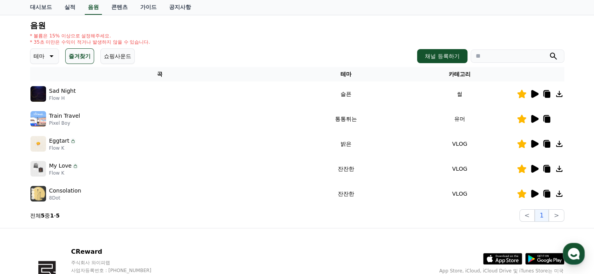
click at [534, 143] on icon at bounding box center [534, 144] width 7 height 8
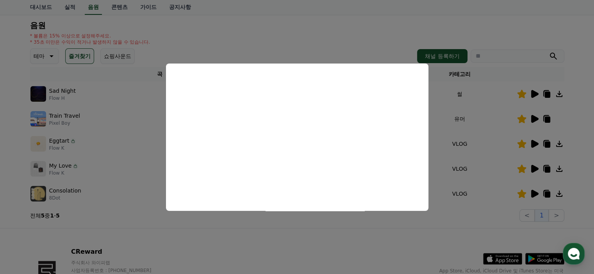
click at [585, 118] on button "close modal" at bounding box center [297, 137] width 594 height 274
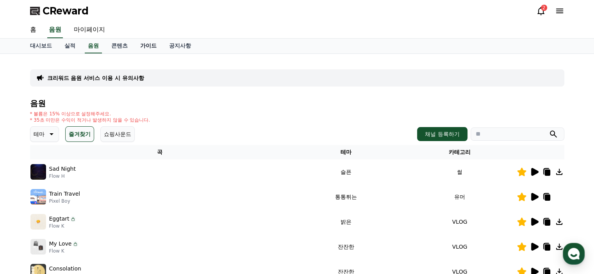
click at [151, 46] on link "가이드" at bounding box center [148, 46] width 29 height 15
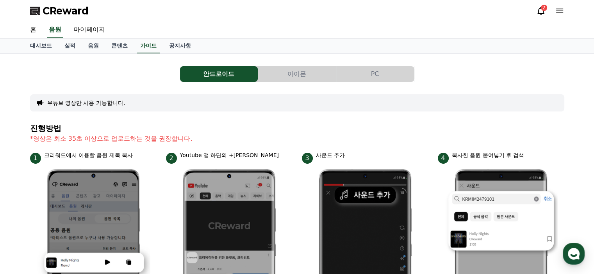
click at [303, 73] on button "아이폰" at bounding box center [297, 74] width 78 height 16
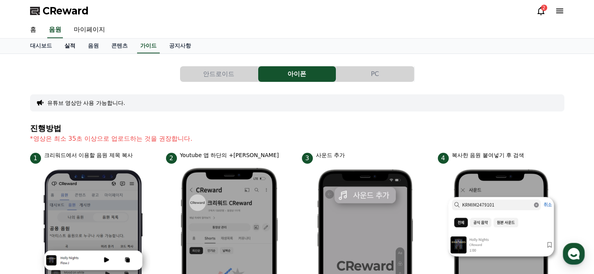
click at [70, 46] on link "실적" at bounding box center [69, 46] width 23 height 15
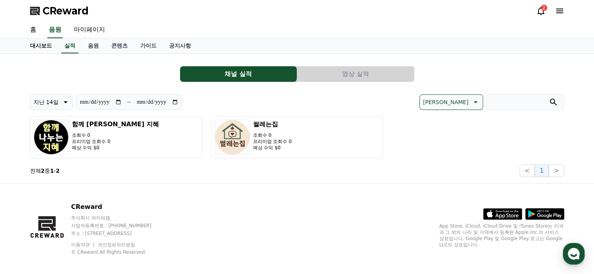
click at [42, 45] on link "대시보드" at bounding box center [41, 46] width 34 height 15
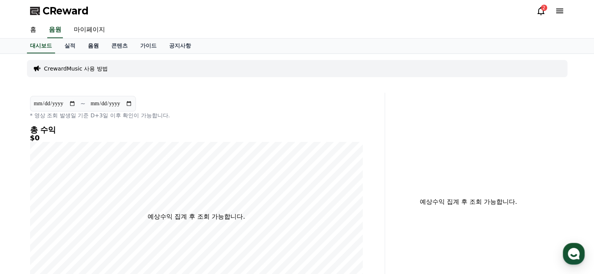
click at [91, 46] on link "음원" at bounding box center [93, 46] width 23 height 15
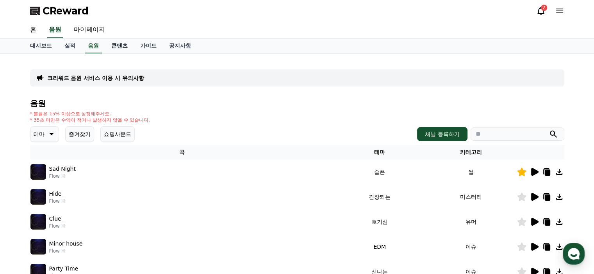
click at [116, 46] on link "콘텐츠" at bounding box center [119, 46] width 29 height 15
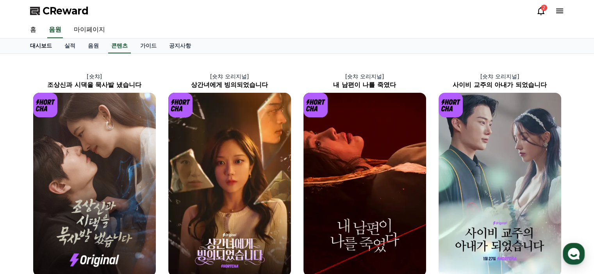
click at [43, 45] on link "대시보드" at bounding box center [41, 46] width 34 height 15
